Goal: Task Accomplishment & Management: Use online tool/utility

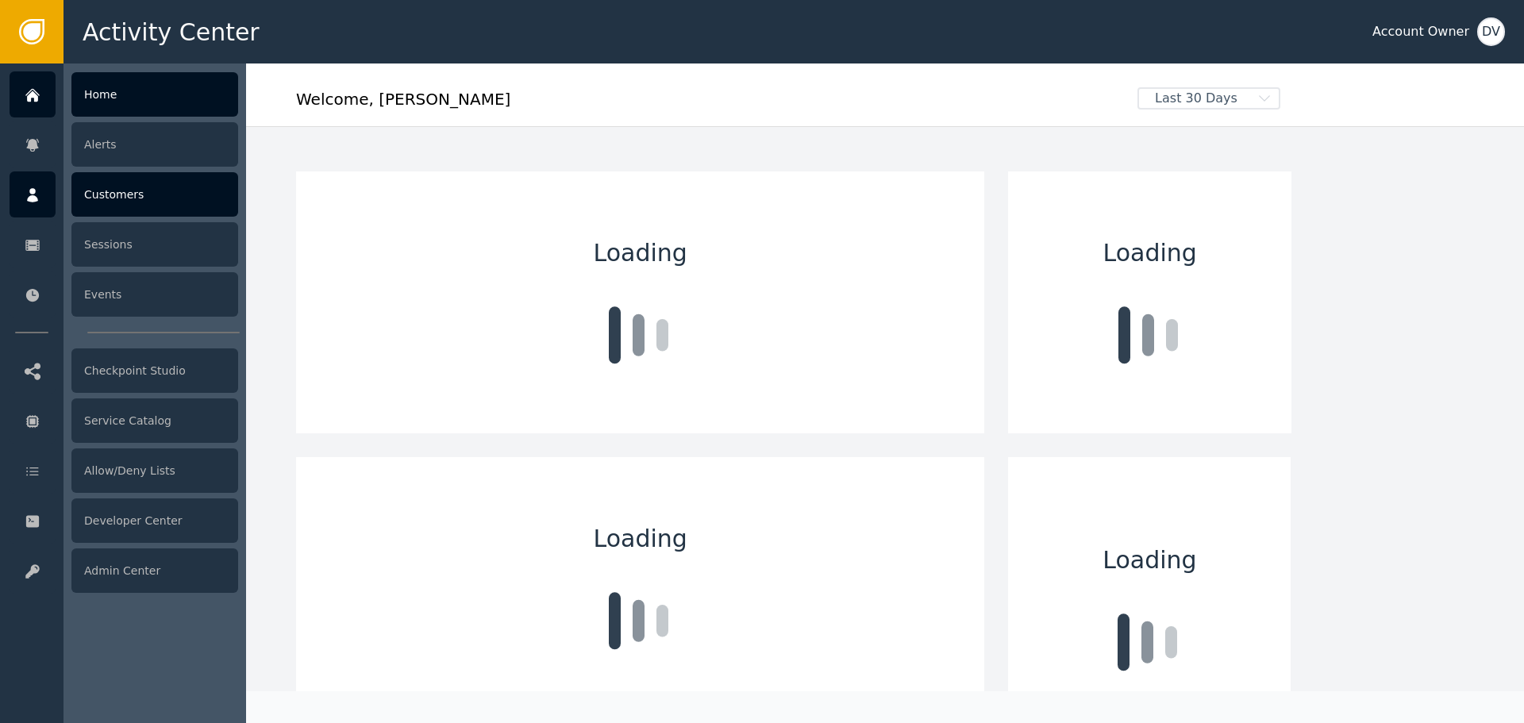
click at [125, 201] on div "Customers" at bounding box center [154, 194] width 167 height 44
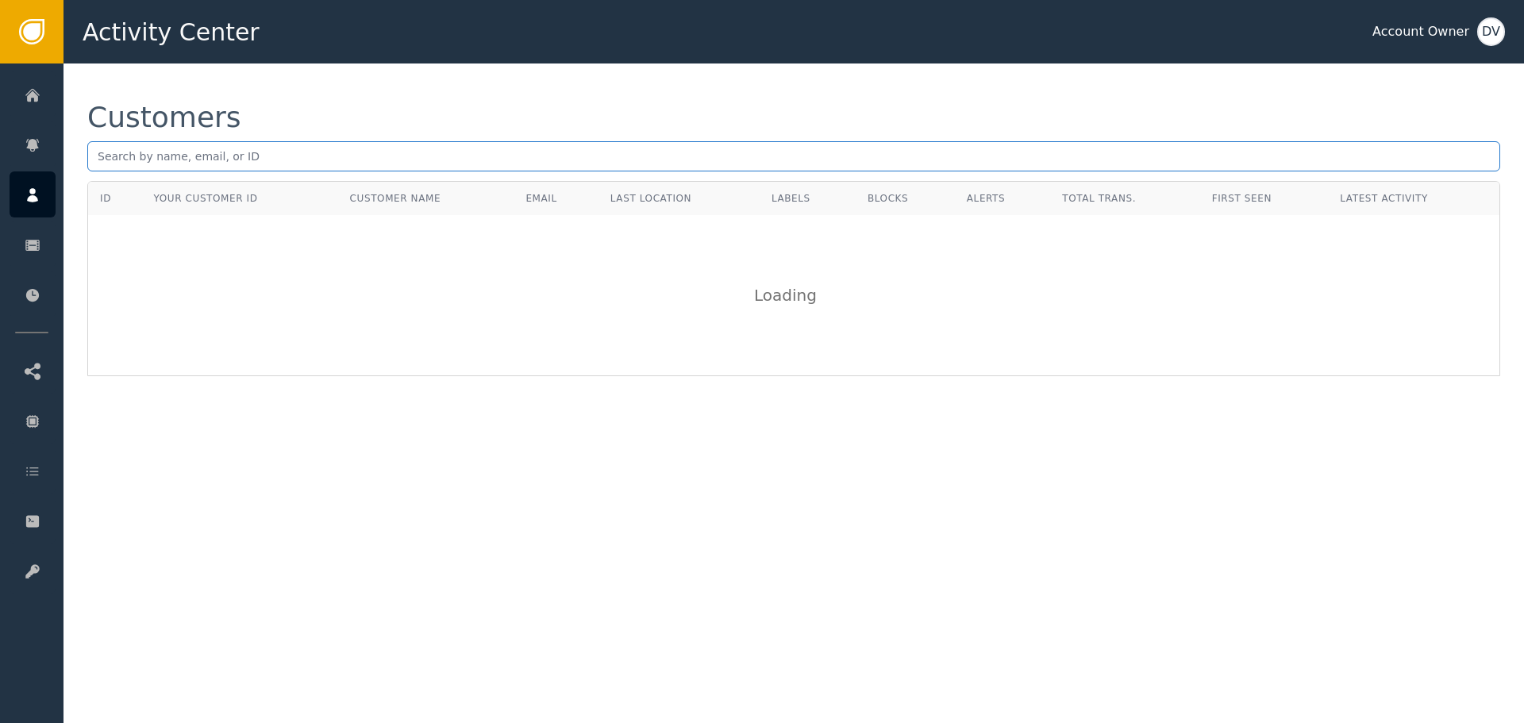
click at [313, 161] on input "text" at bounding box center [793, 156] width 1413 height 30
paste input "[EMAIL_ADDRESS][DOMAIN_NAME]"
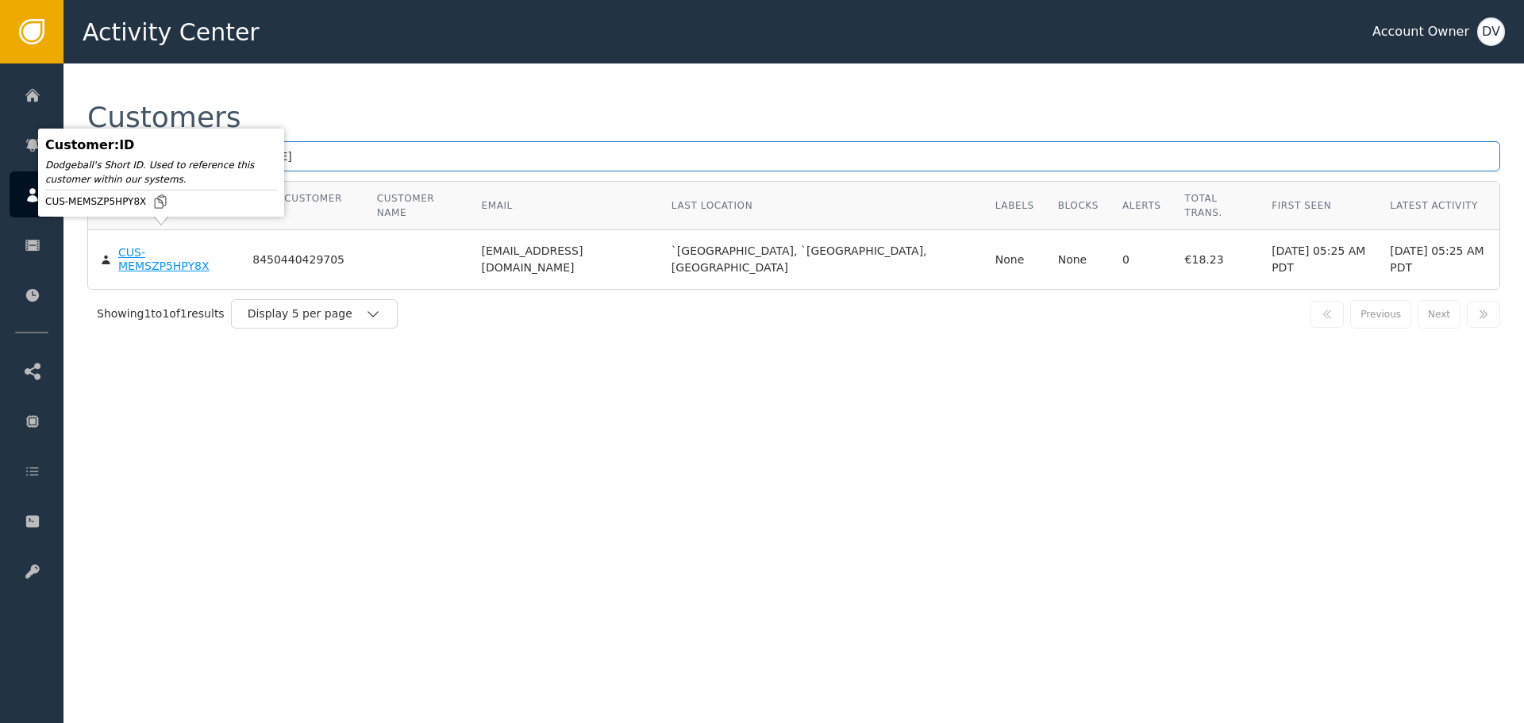
type input "[EMAIL_ADDRESS][DOMAIN_NAME]"
click at [155, 246] on div "CUS-MEMSZP5HPY8X" at bounding box center [173, 260] width 110 height 28
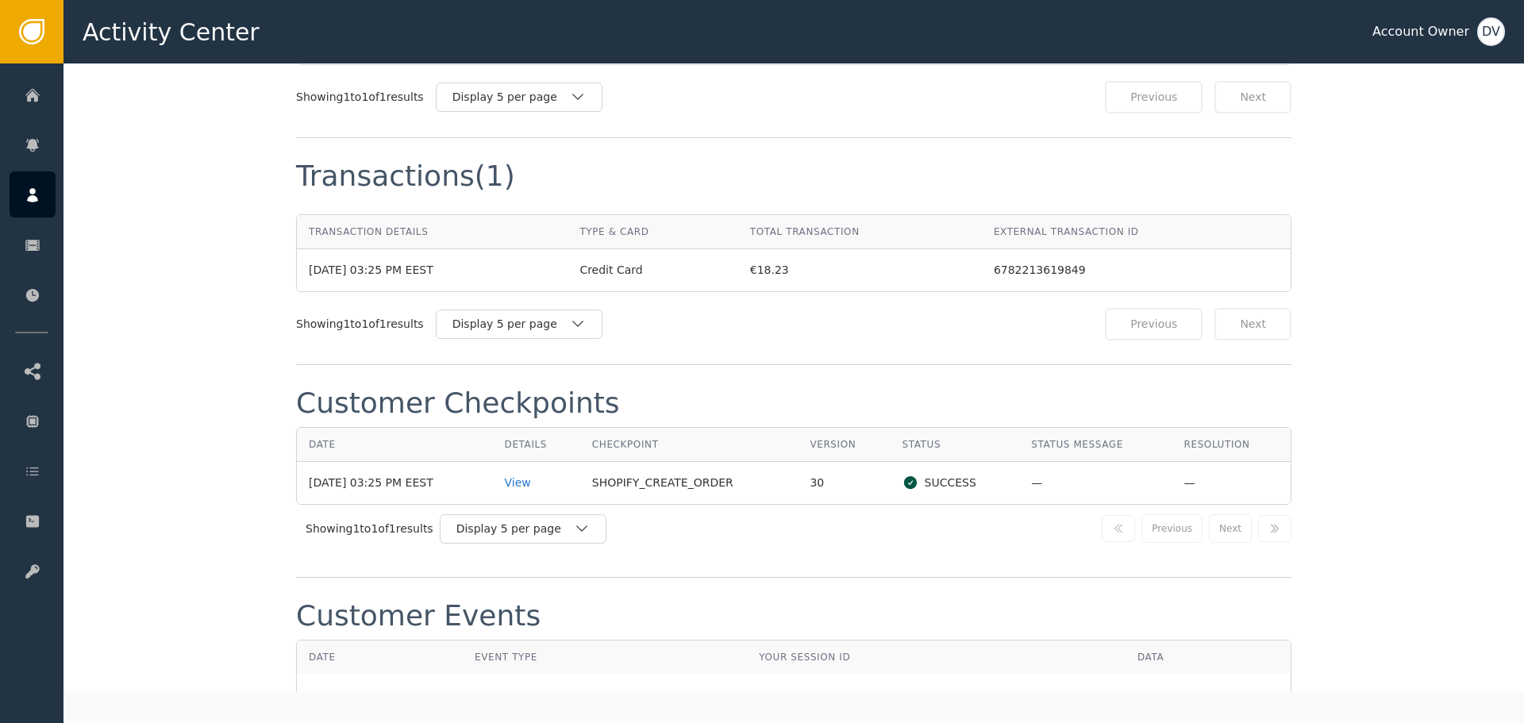
scroll to position [1501, 0]
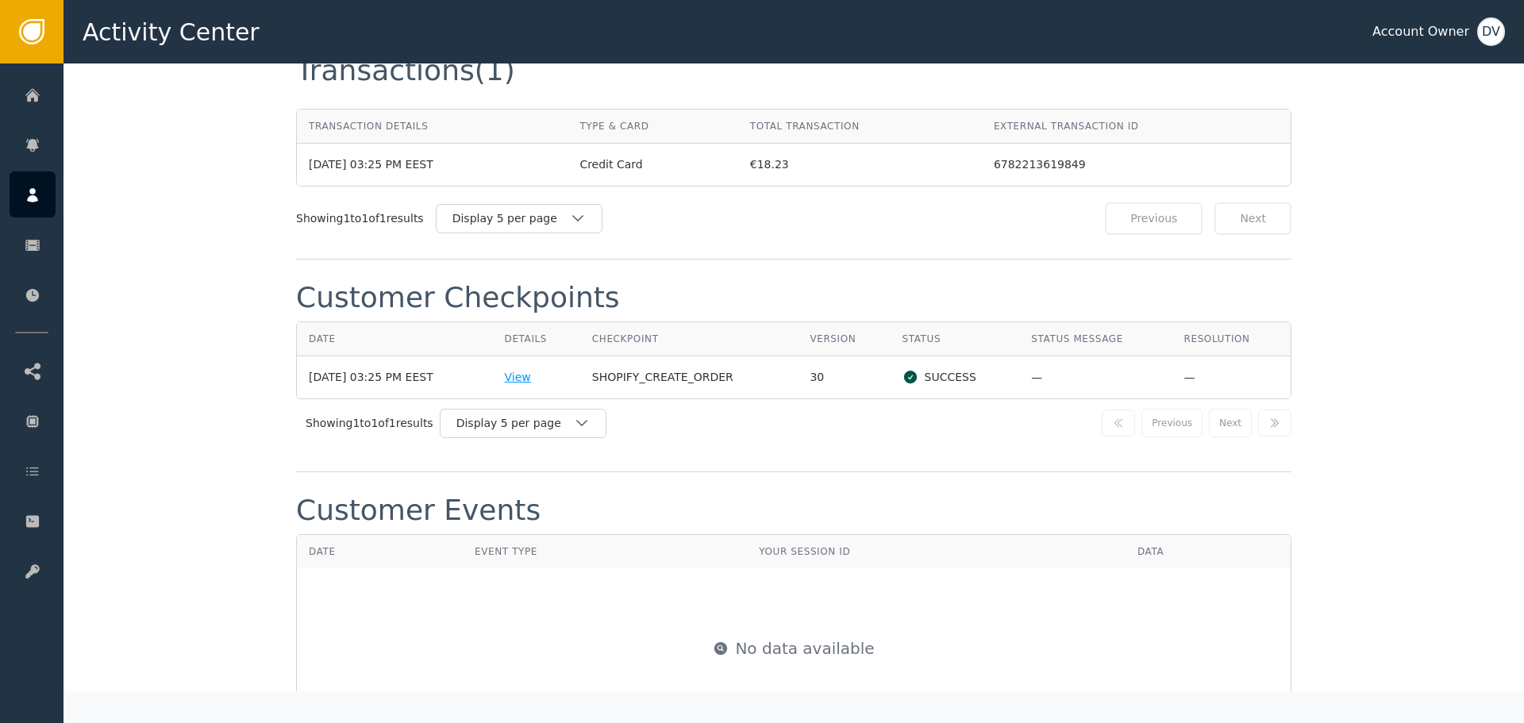
click at [541, 369] on div "View" at bounding box center [536, 377] width 63 height 17
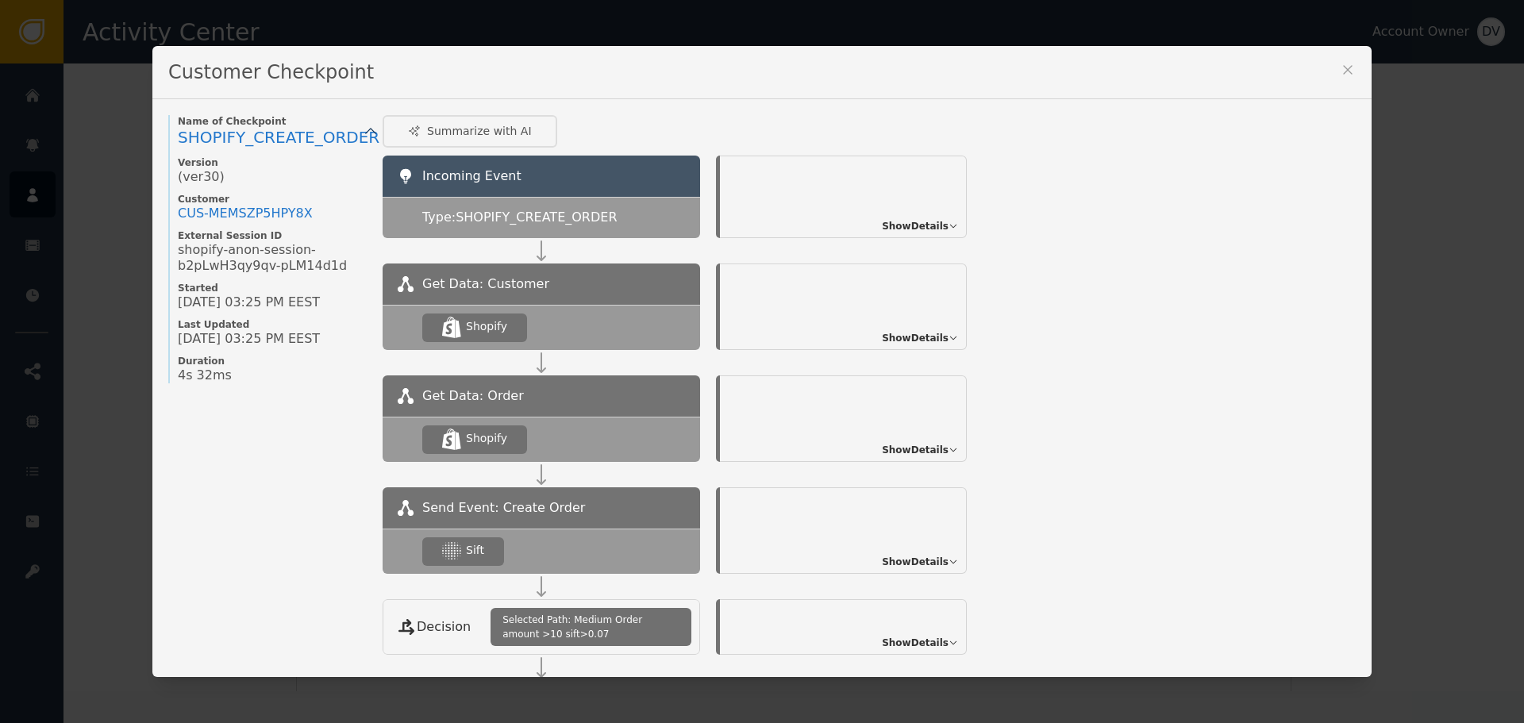
click at [895, 560] on span "Show Details" at bounding box center [915, 562] width 67 height 14
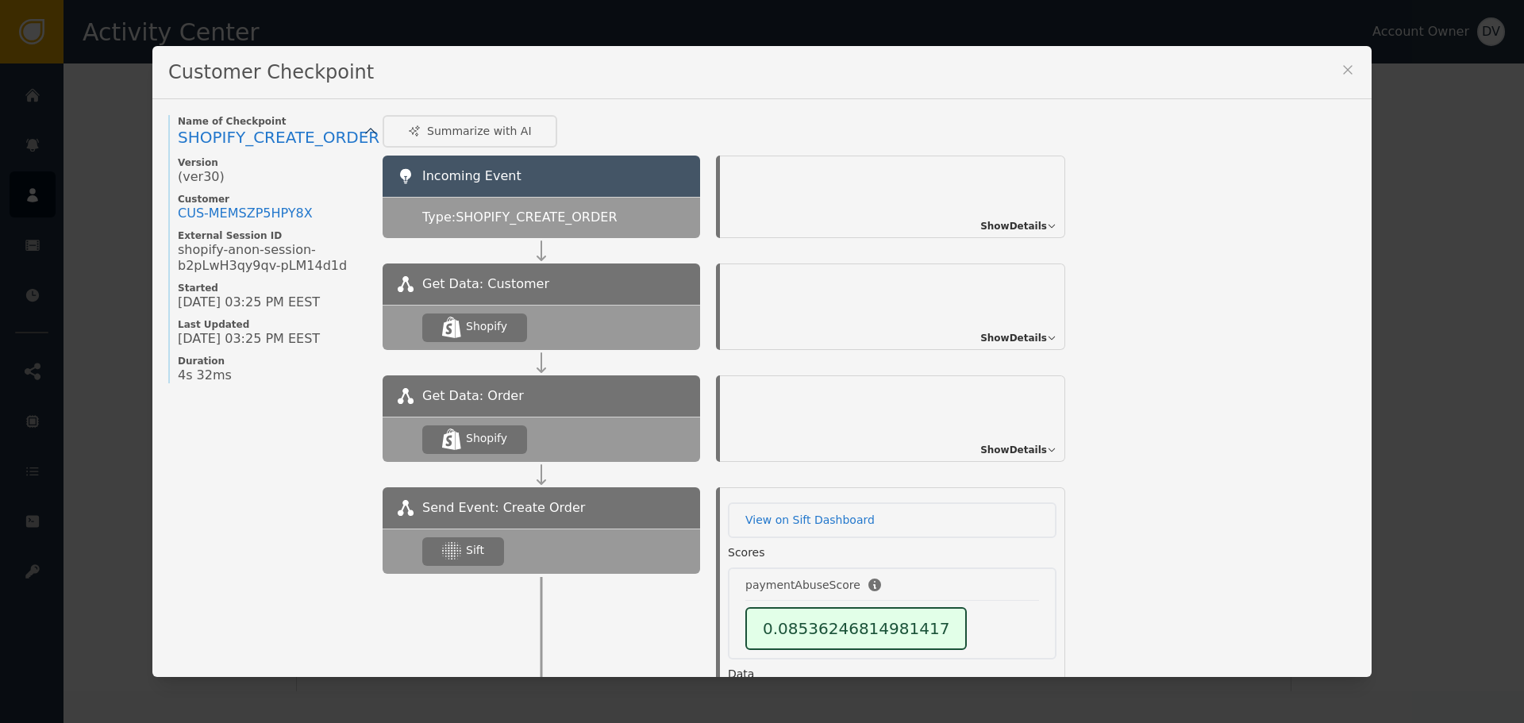
scroll to position [60, 0]
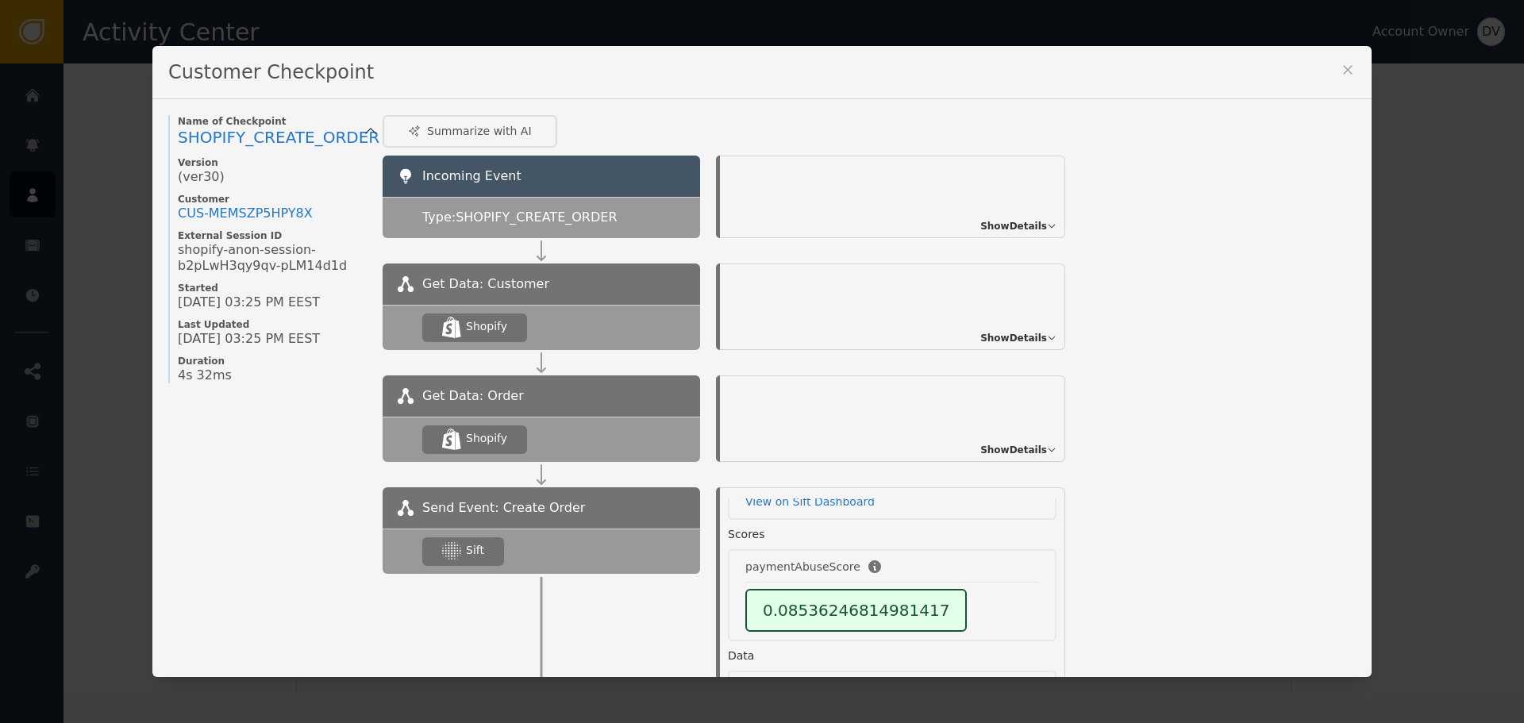
click at [1350, 71] on div "Customer Checkpoint" at bounding box center [761, 72] width 1219 height 53
click at [1340, 65] on icon at bounding box center [1348, 70] width 16 height 16
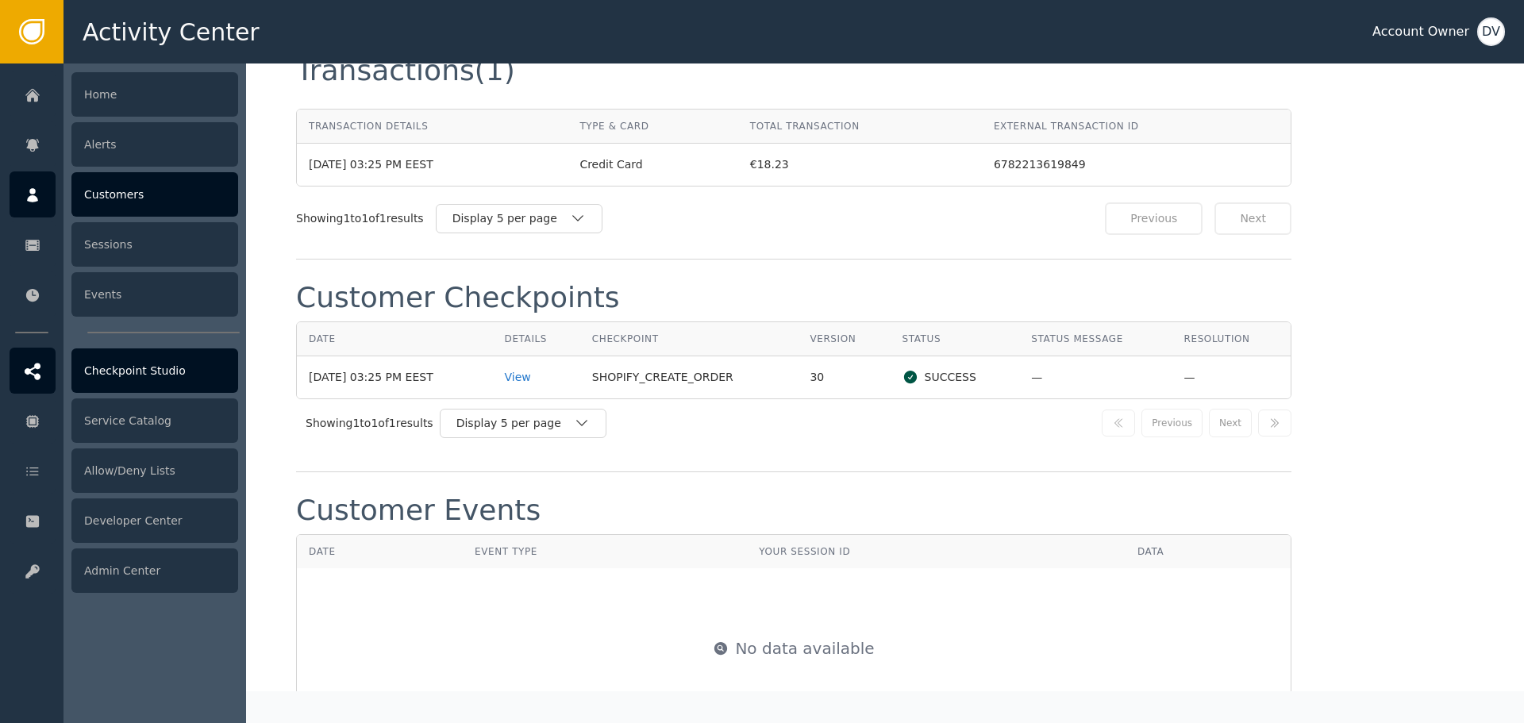
click at [156, 377] on div "Checkpoint Studio" at bounding box center [154, 370] width 167 height 44
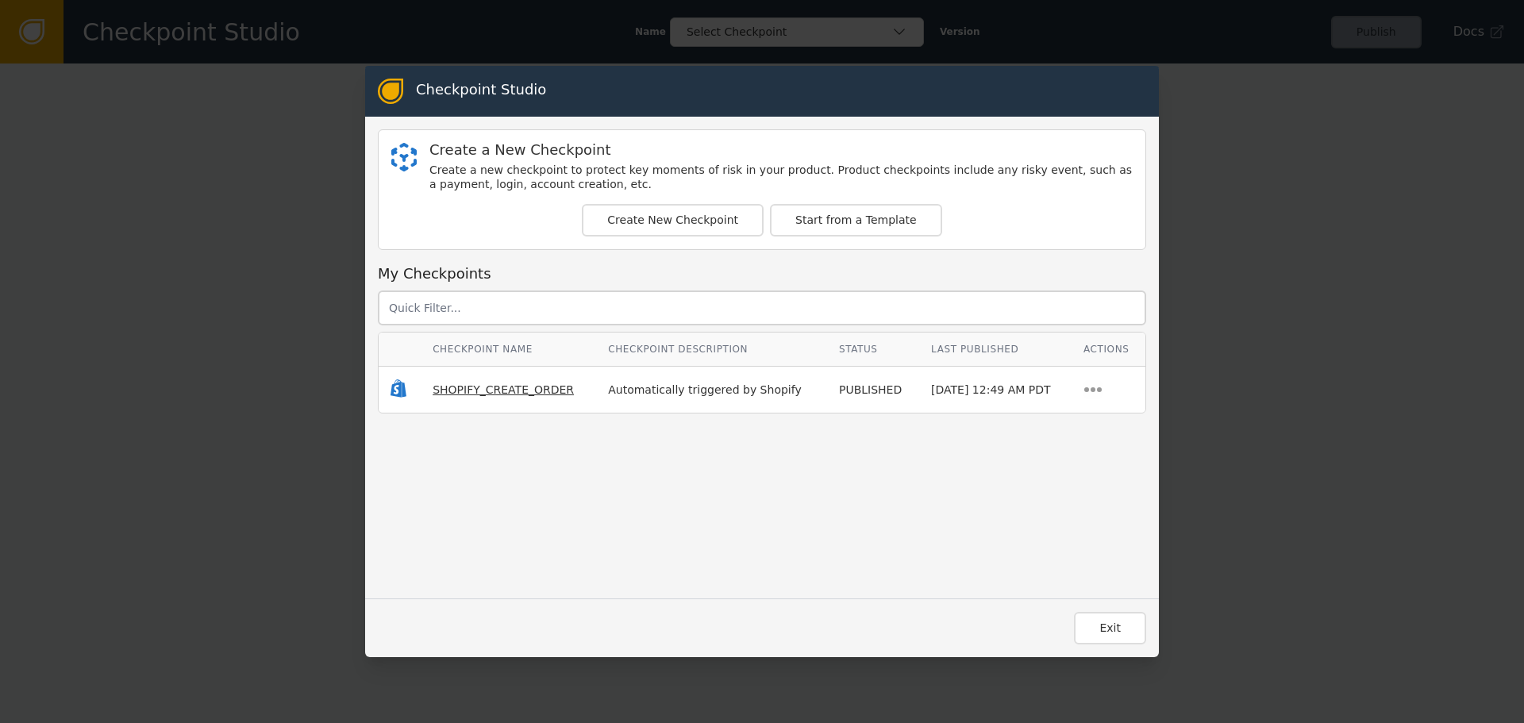
click at [520, 387] on span "SHOPIFY_CREATE_ORDER" at bounding box center [503, 389] width 141 height 13
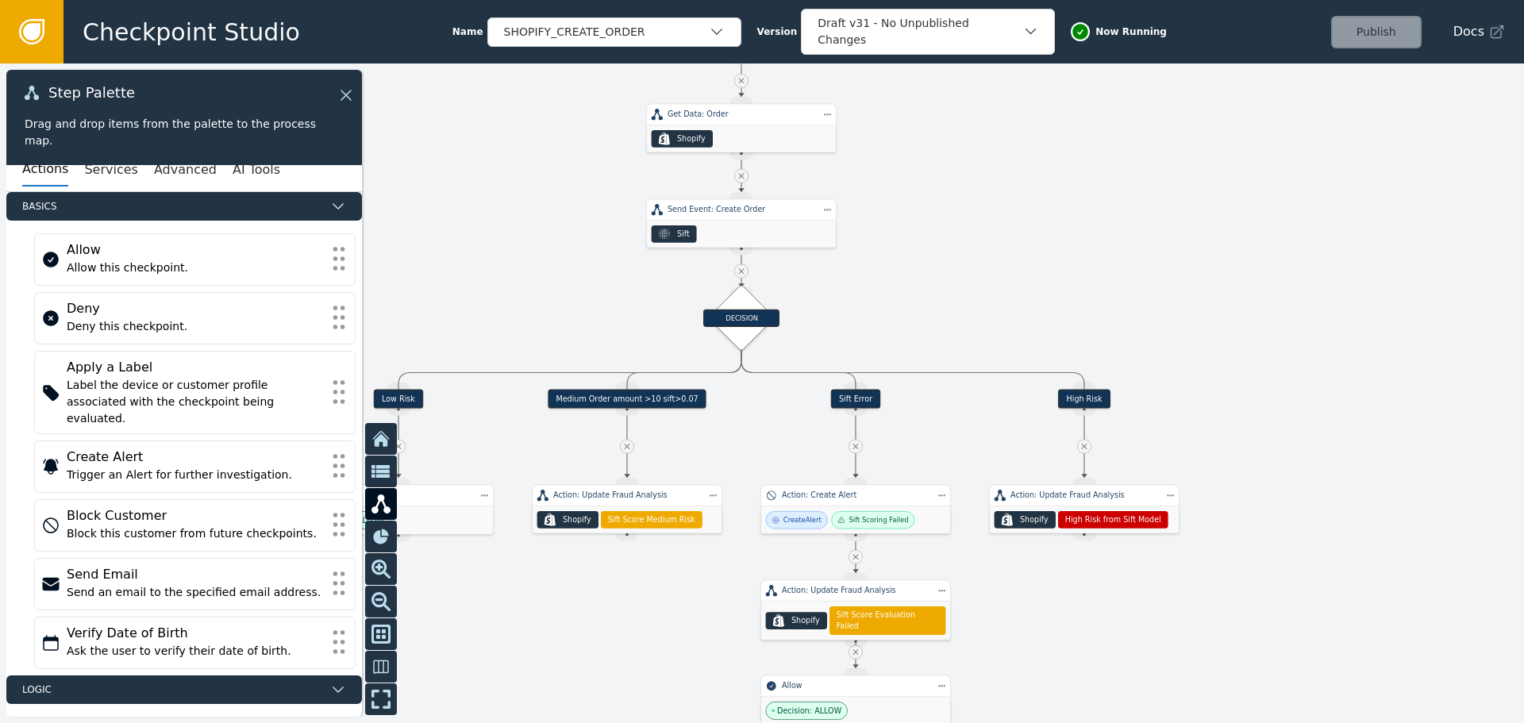
drag, startPoint x: 1002, startPoint y: 402, endPoint x: 985, endPoint y: 200, distance: 203.1
click at [1046, 137] on div at bounding box center [762, 393] width 1524 height 660
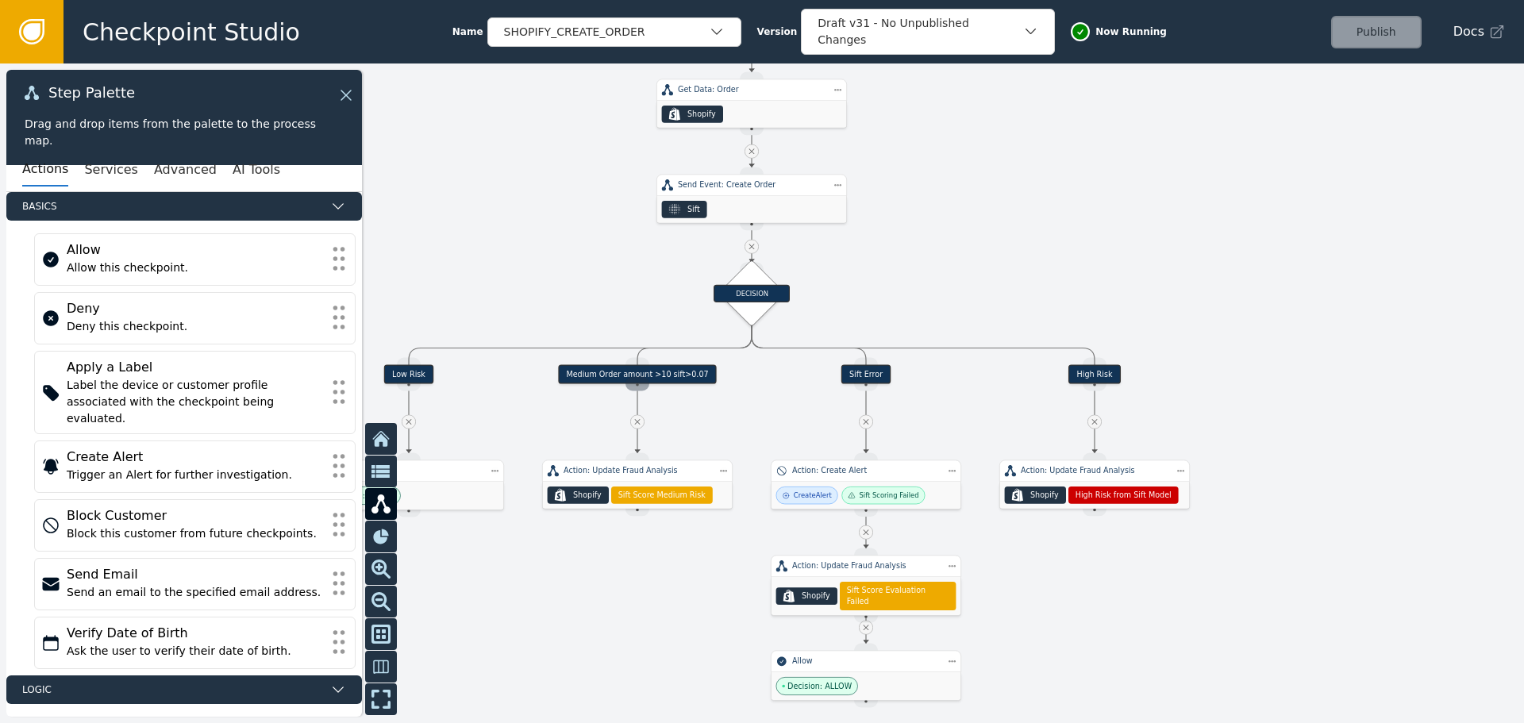
click at [634, 378] on div "Source Handle for step" at bounding box center [637, 384] width 24 height 14
click at [649, 382] on div "Medium Order amount >10 sift>0.07" at bounding box center [637, 374] width 159 height 19
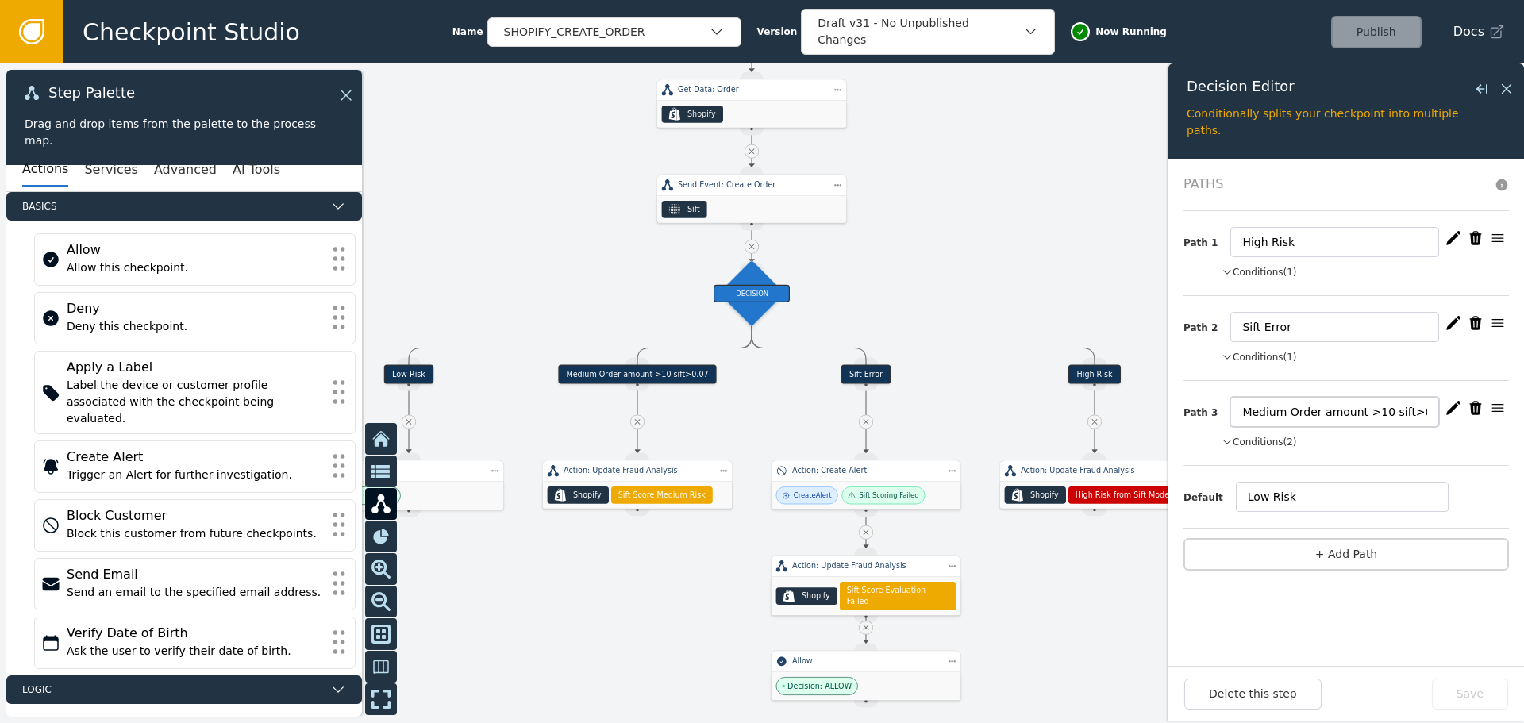
click at [1414, 415] on input "Medium Order amount >10 sift>0.07" at bounding box center [1334, 412] width 209 height 30
type input "Medium Order amount >10 sift>0.09"
click at [1452, 412] on icon "button" at bounding box center [1453, 408] width 16 height 16
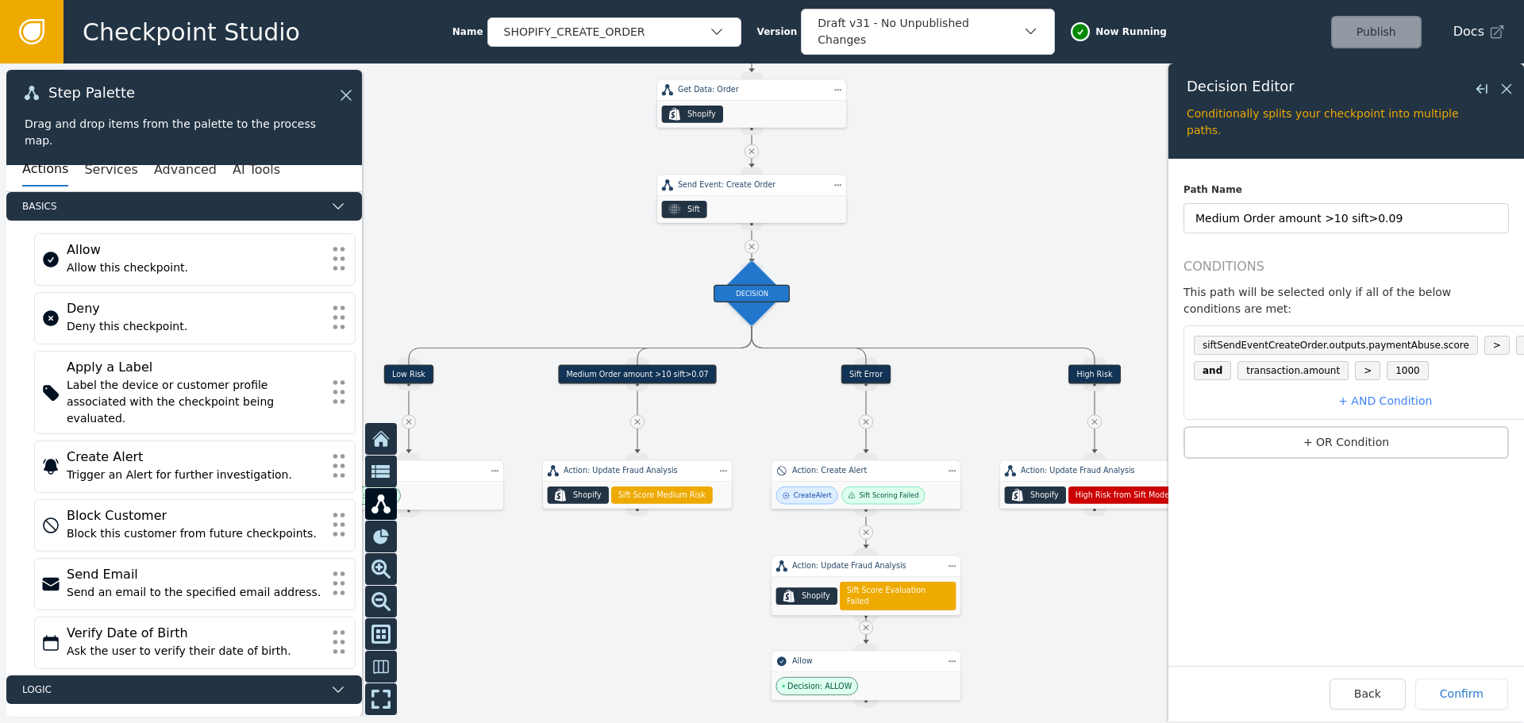
click at [1516, 336] on span "0.07" at bounding box center [1535, 345] width 39 height 19
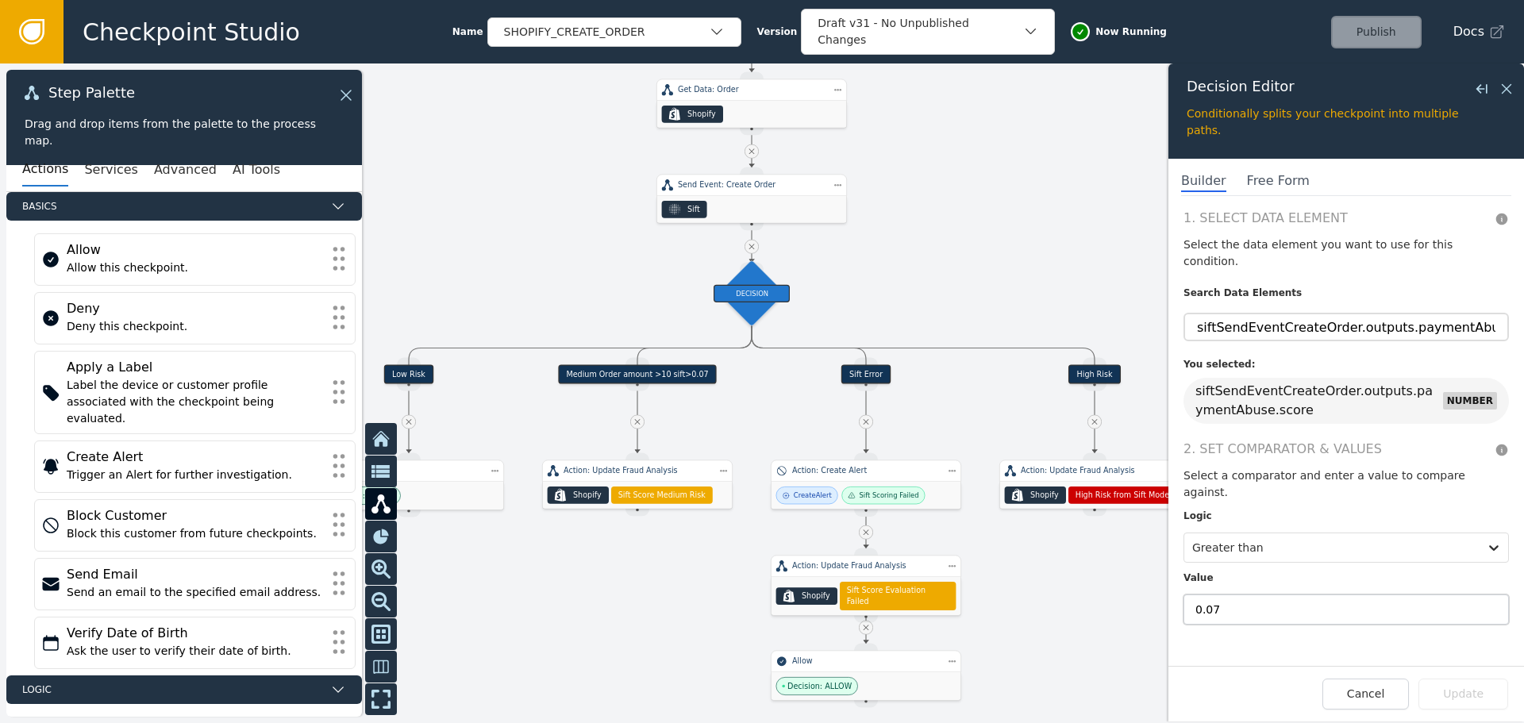
drag, startPoint x: 1227, startPoint y: 574, endPoint x: 1210, endPoint y: 576, distance: 16.8
click at [1210, 594] on input "0.07" at bounding box center [1345, 609] width 325 height 30
type input "0.09"
click at [1471, 700] on button "Update" at bounding box center [1463, 694] width 90 height 31
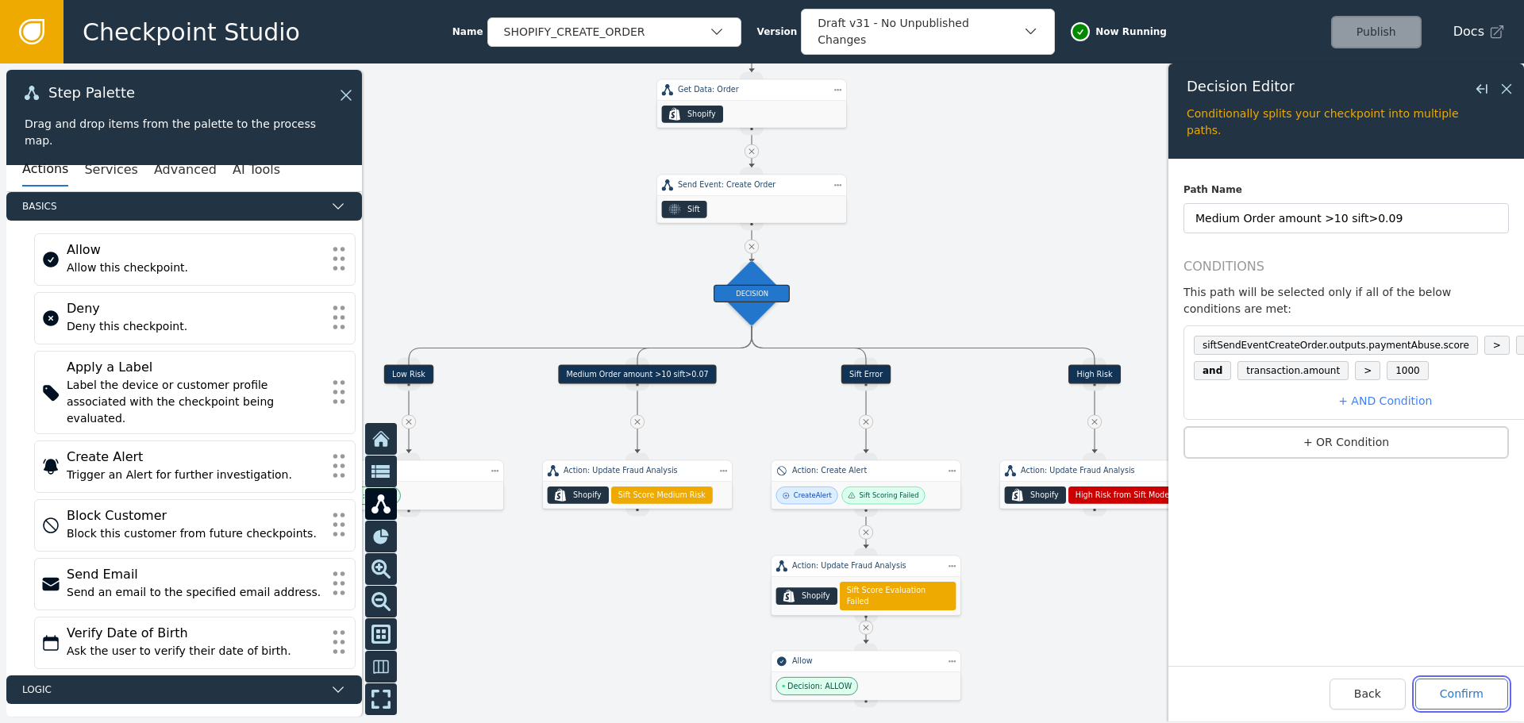
click at [1471, 701] on button "Confirm" at bounding box center [1461, 694] width 93 height 31
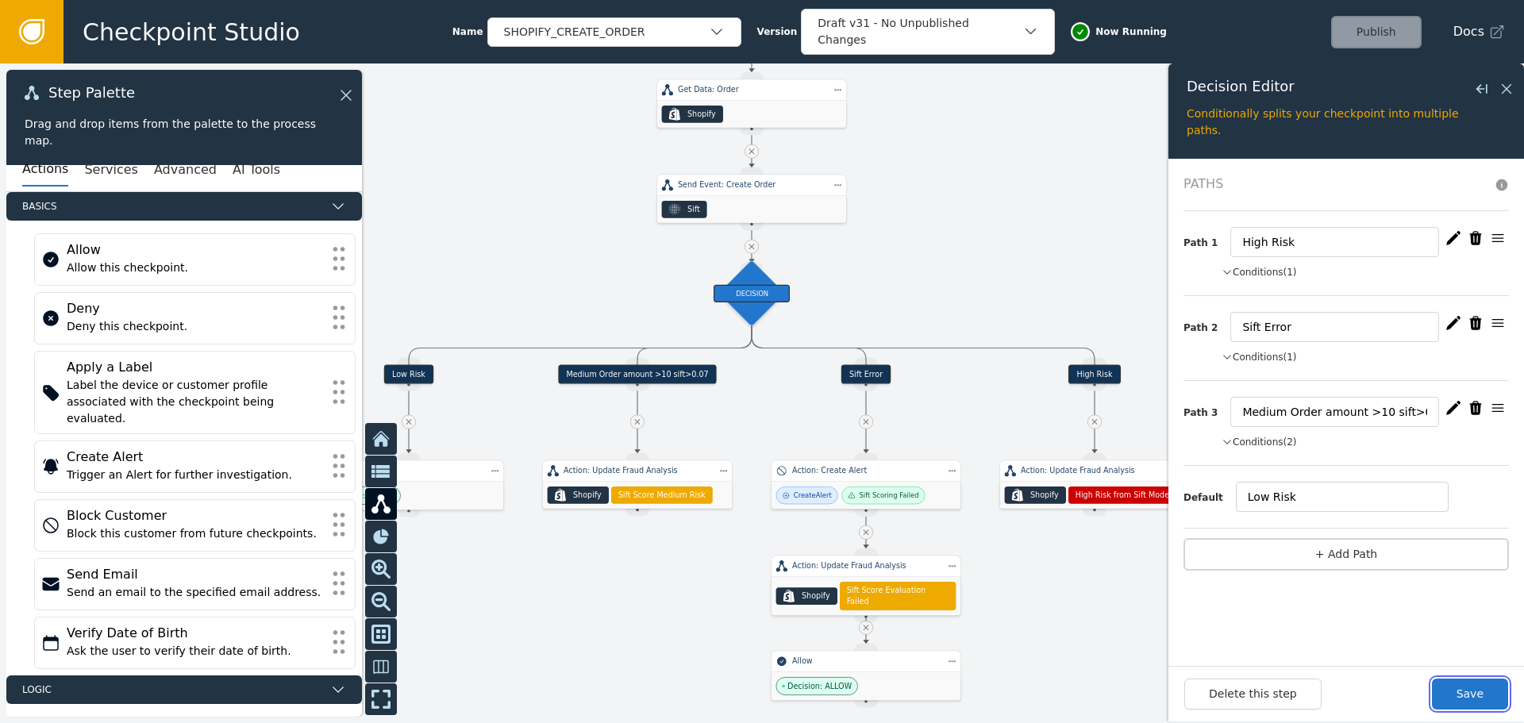
click at [1470, 702] on button "Save" at bounding box center [1470, 694] width 76 height 31
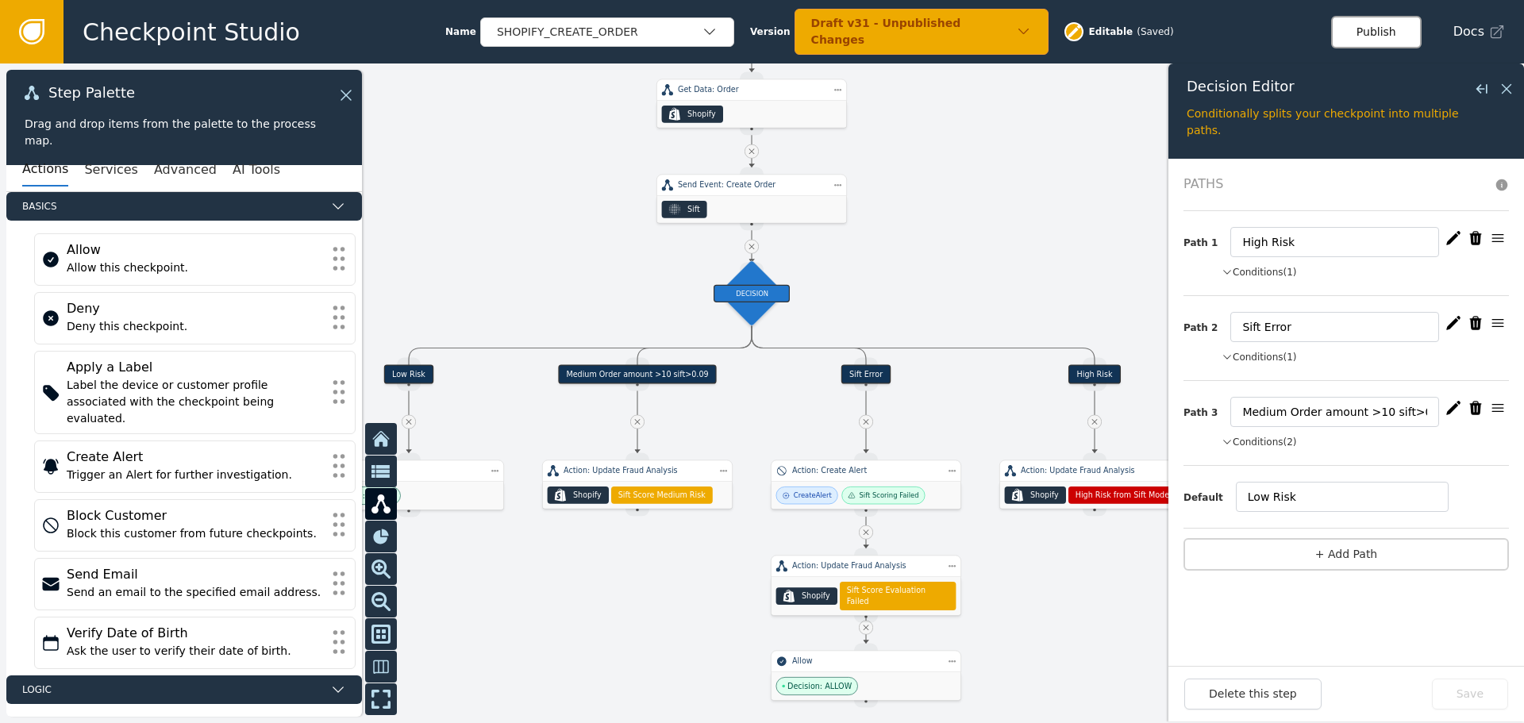
click at [1373, 36] on button "Publish" at bounding box center [1376, 32] width 90 height 33
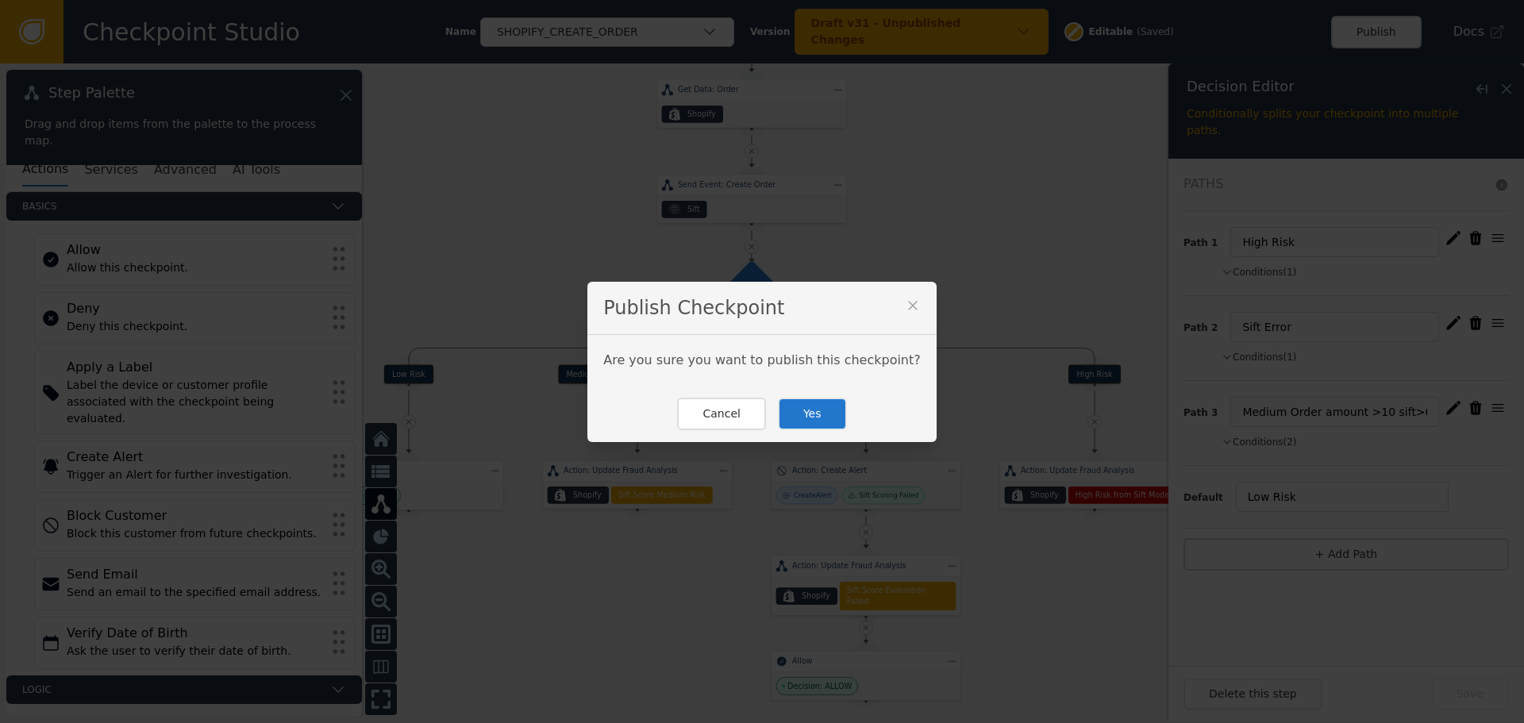
click at [804, 409] on button "Yes" at bounding box center [812, 414] width 69 height 33
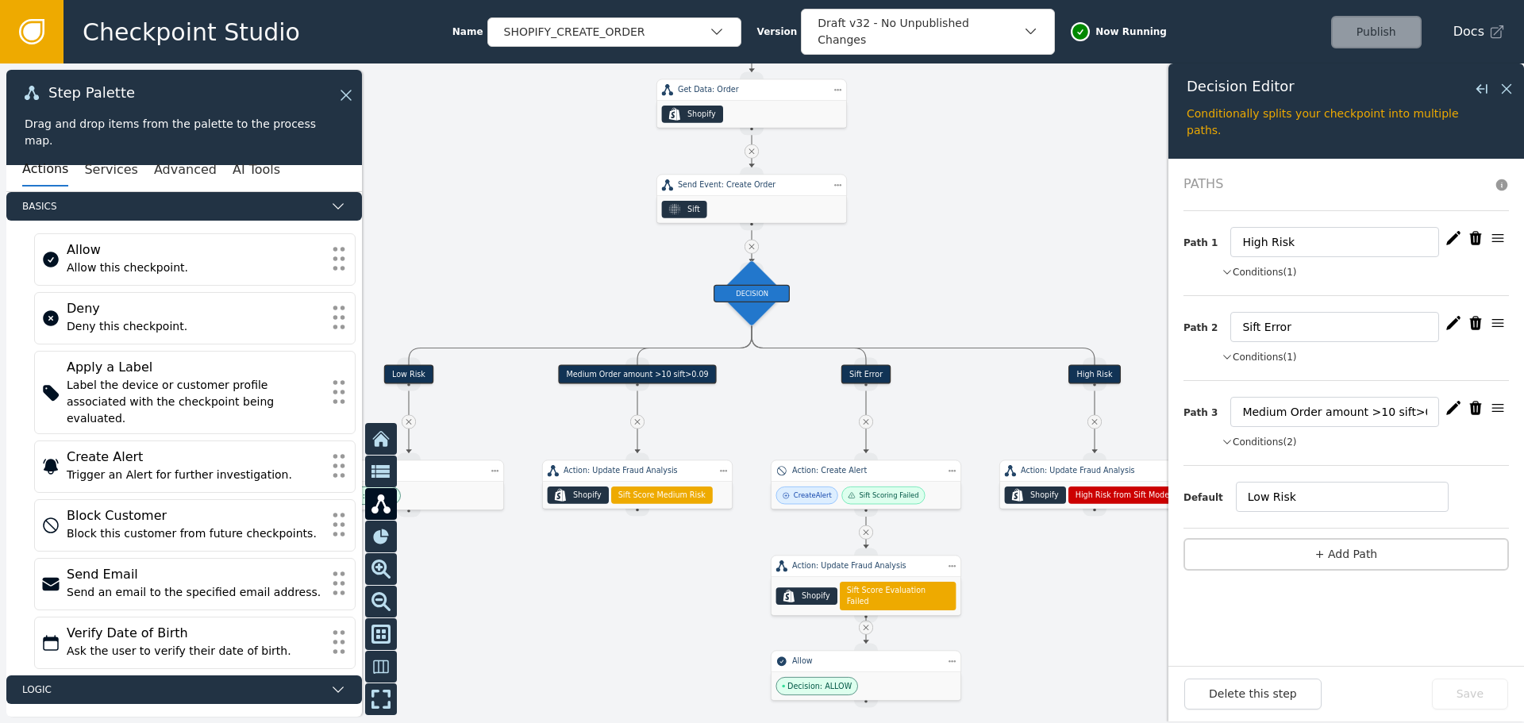
click at [1444, 406] on button "button" at bounding box center [1453, 408] width 22 height 22
